Goal: Information Seeking & Learning: Find specific fact

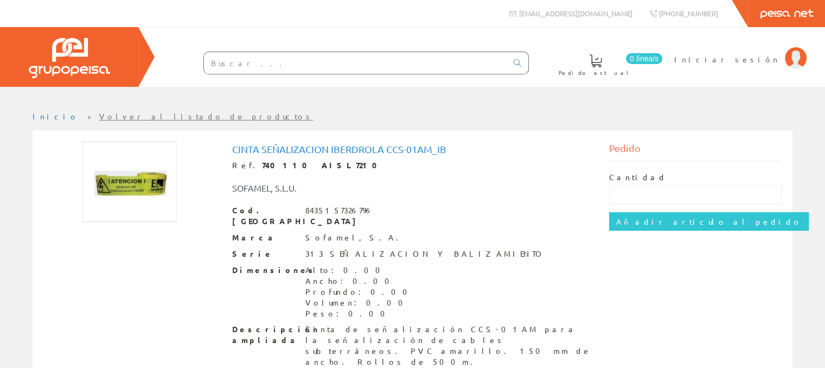
click at [143, 188] on img at bounding box center [129, 181] width 95 height 81
click at [354, 151] on h1 "Cinta Señalizacion Iberdrola Ccs-01am_ib" at bounding box center [412, 149] width 361 height 11
click at [147, 190] on img at bounding box center [129, 181] width 95 height 81
click at [147, 188] on img at bounding box center [129, 181] width 95 height 81
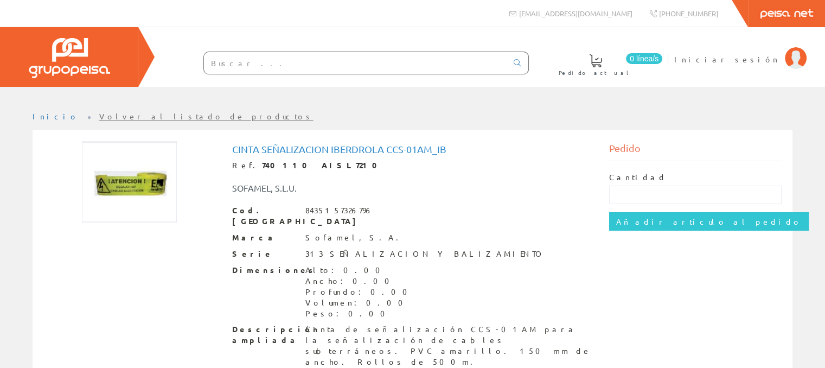
click at [395, 151] on h1 "Cinta Señalizacion Iberdrola Ccs-01am_ib" at bounding box center [412, 149] width 361 height 11
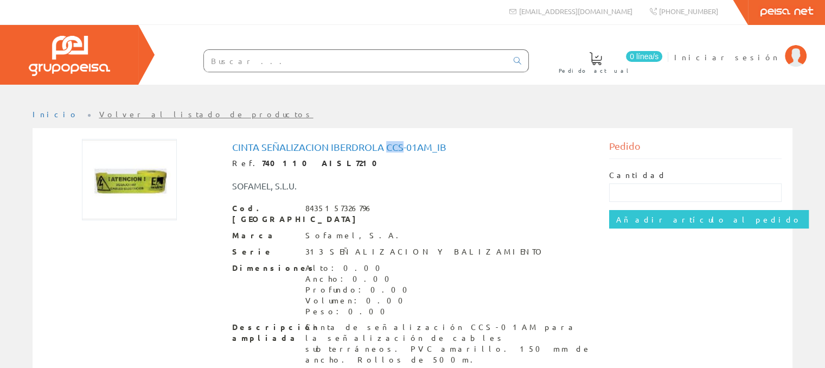
click at [158, 168] on img at bounding box center [129, 179] width 95 height 81
click at [130, 189] on img at bounding box center [129, 179] width 95 height 81
